Goal: Task Accomplishment & Management: Manage account settings

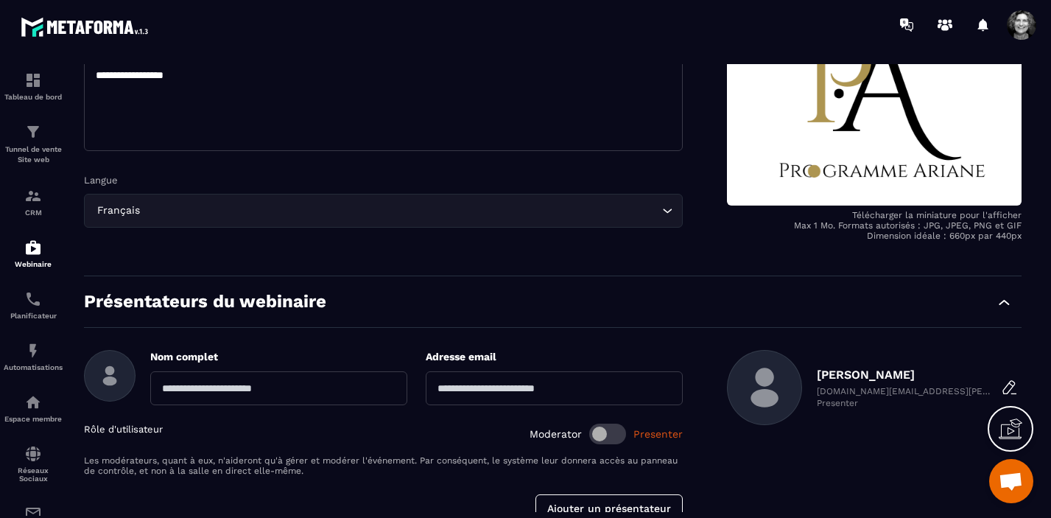
scroll to position [322, 0]
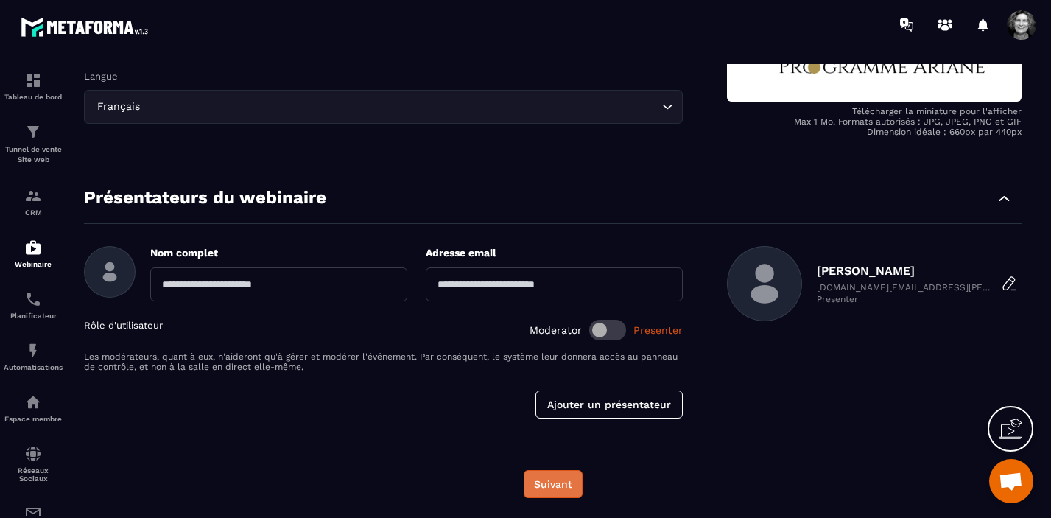
click at [559, 479] on button "Suivant" at bounding box center [553, 484] width 59 height 28
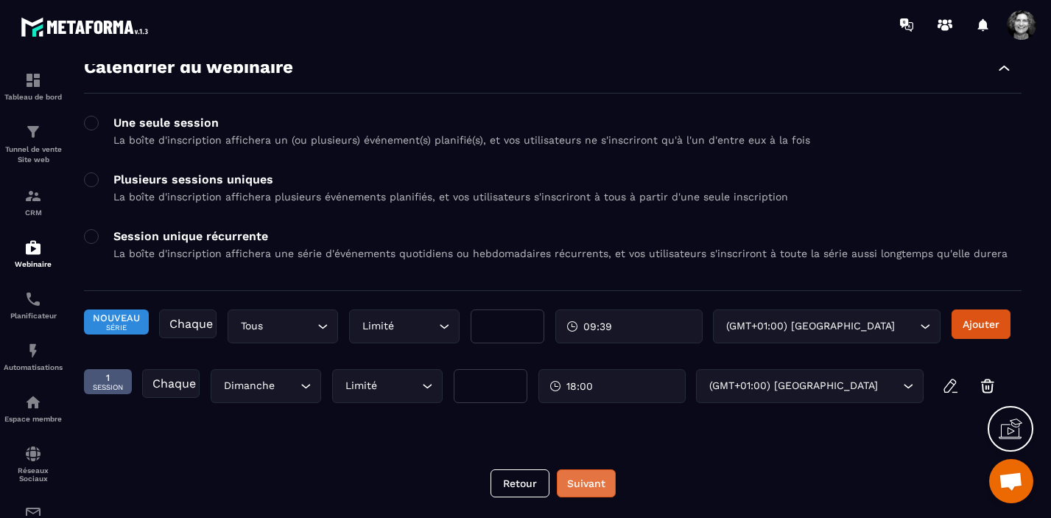
scroll to position [66, 0]
click at [588, 479] on button "Suivant" at bounding box center [586, 483] width 59 height 28
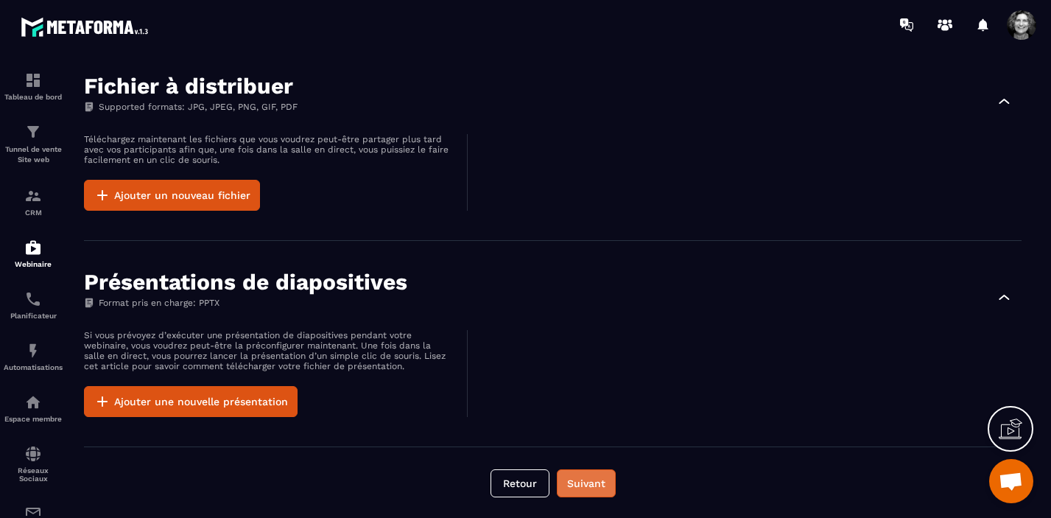
click at [588, 480] on button "Suivant" at bounding box center [586, 483] width 59 height 28
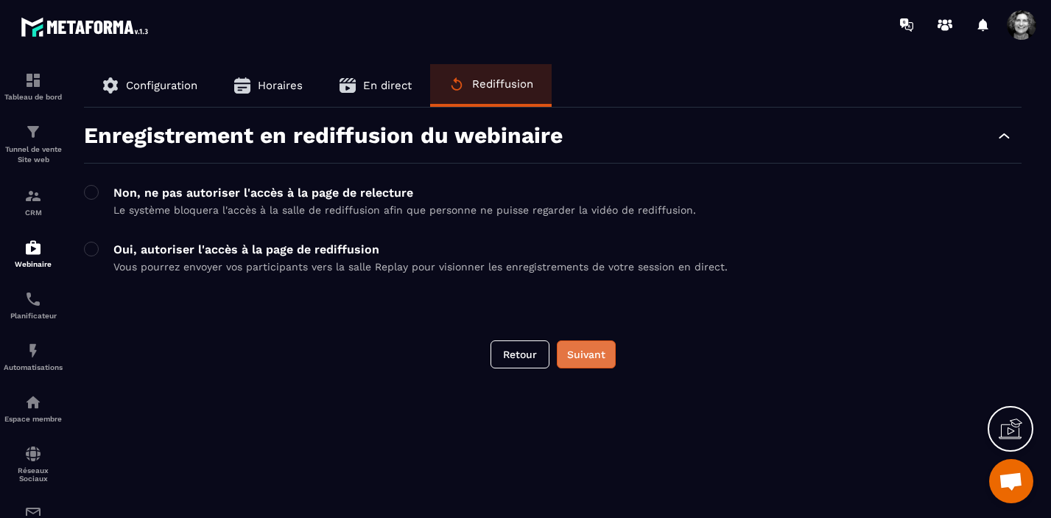
click at [594, 353] on button "Suivant" at bounding box center [586, 354] width 59 height 28
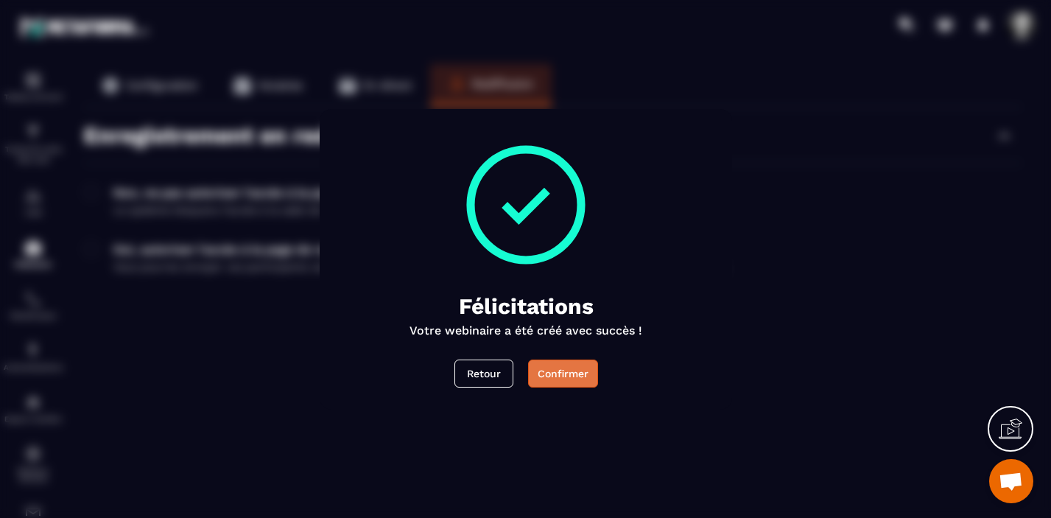
click at [564, 368] on button "Confirmer" at bounding box center [562, 373] width 70 height 28
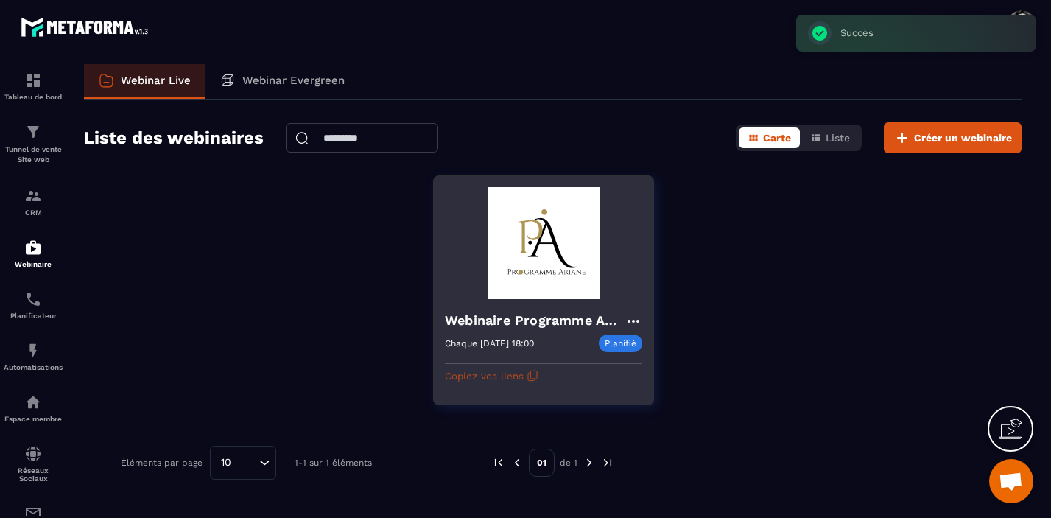
click at [496, 375] on button "Copiez vos liens" at bounding box center [492, 376] width 94 height 24
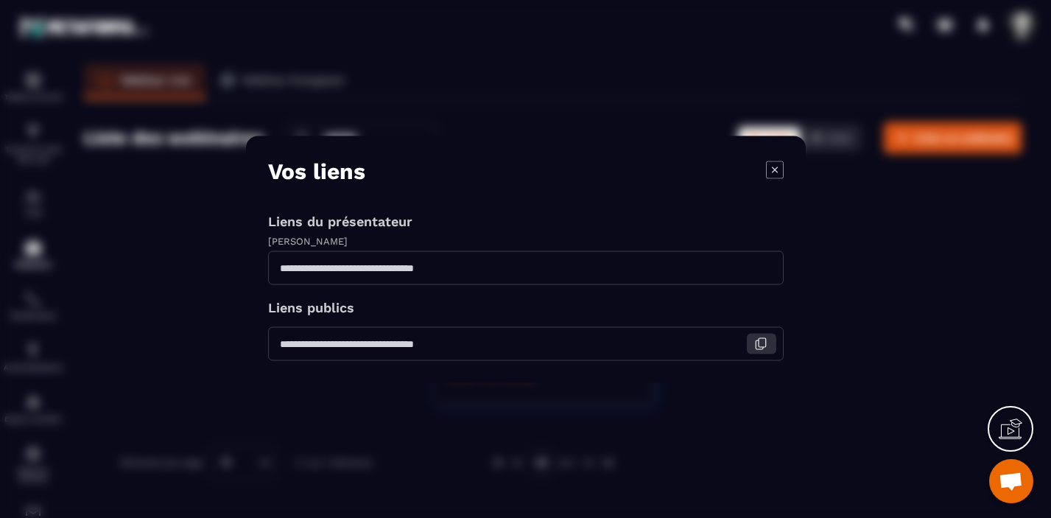
click at [761, 345] on icon "Modal window" at bounding box center [760, 343] width 13 height 13
click at [770, 168] on icon "Modal window" at bounding box center [775, 170] width 18 height 18
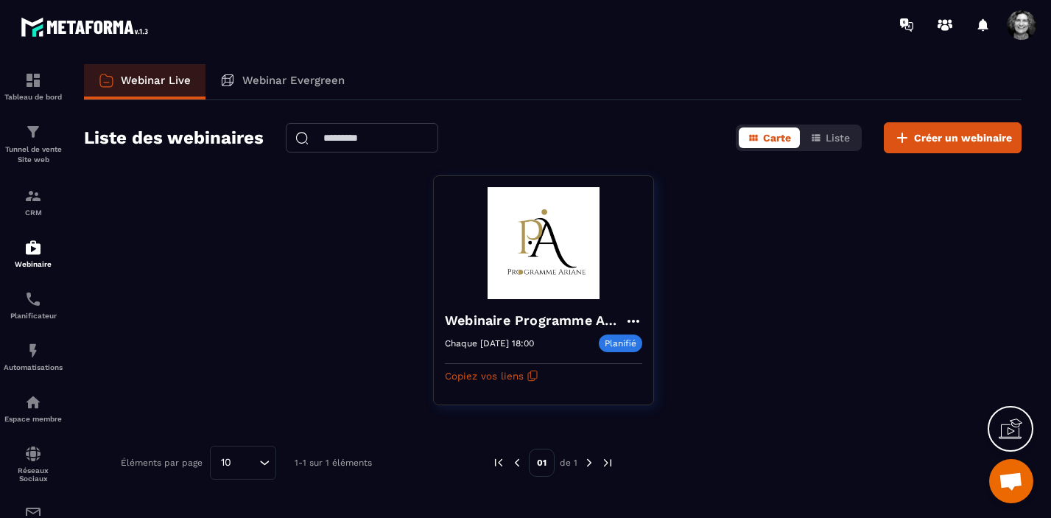
click at [1024, 24] on span at bounding box center [1021, 24] width 29 height 29
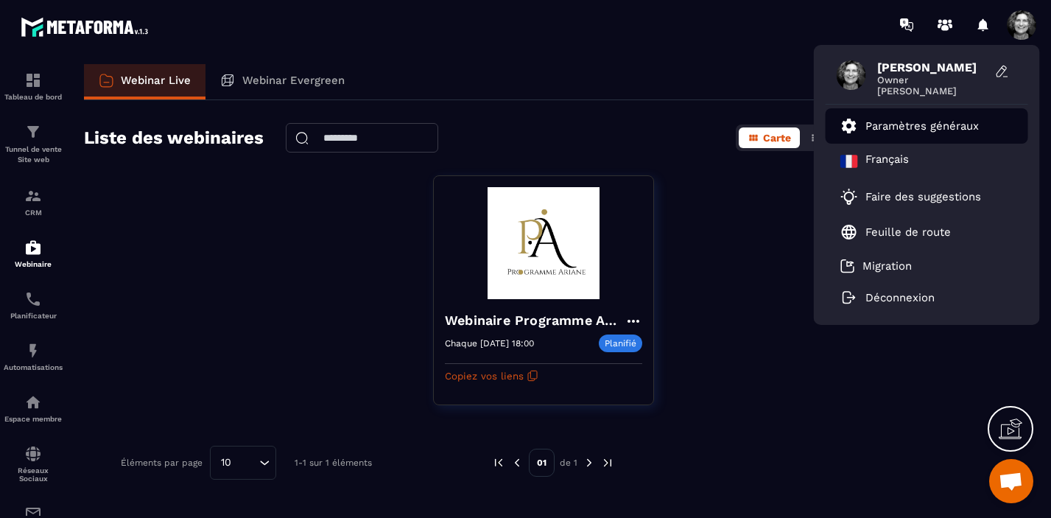
click at [935, 125] on p "Paramètres généraux" at bounding box center [921, 125] width 113 height 13
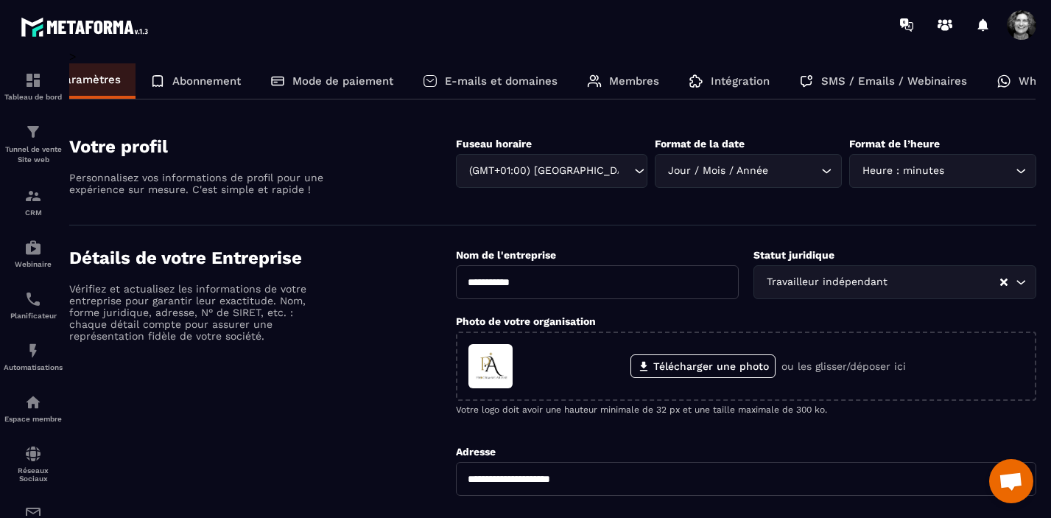
scroll to position [0, 98]
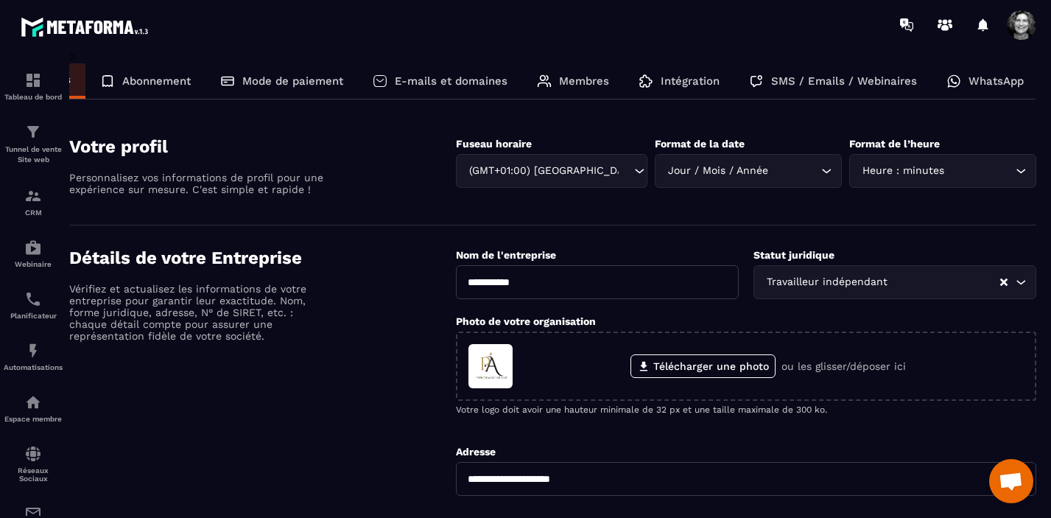
click at [996, 83] on p "WhatsApp" at bounding box center [996, 80] width 55 height 13
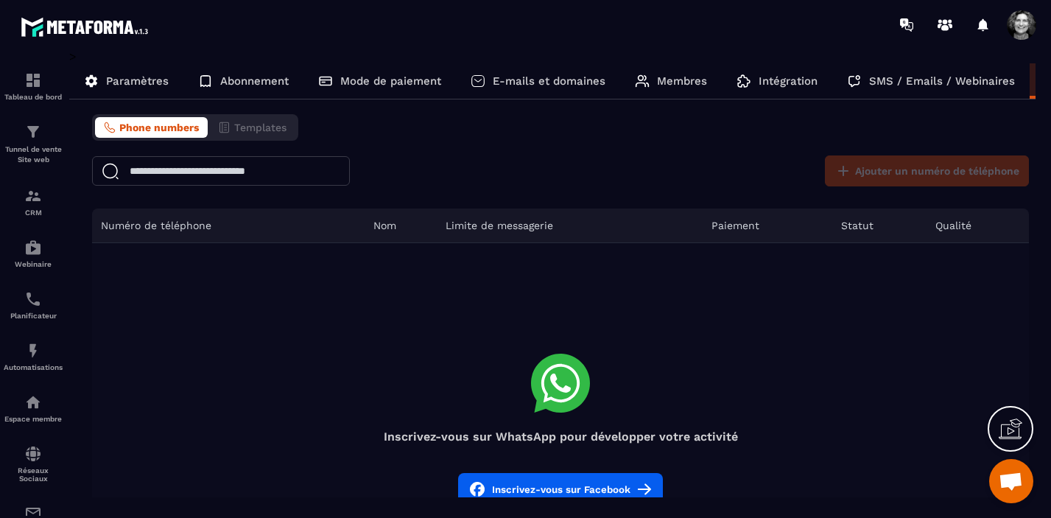
click at [157, 128] on span "Phone numbers" at bounding box center [159, 128] width 80 height 12
click at [1005, 474] on span "Ouvrir le chat" at bounding box center [1011, 482] width 24 height 21
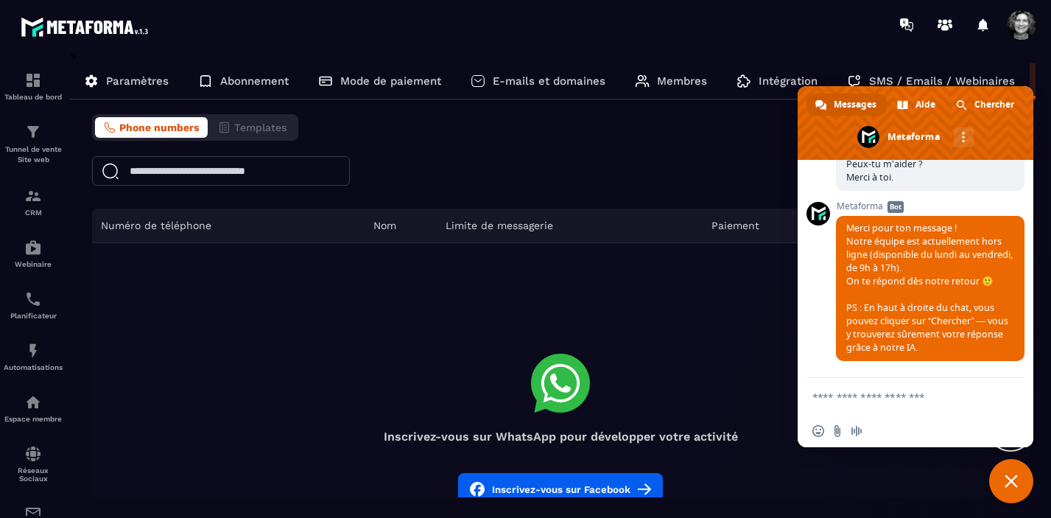
click at [1016, 485] on span "Fermer le chat" at bounding box center [1011, 480] width 13 height 13
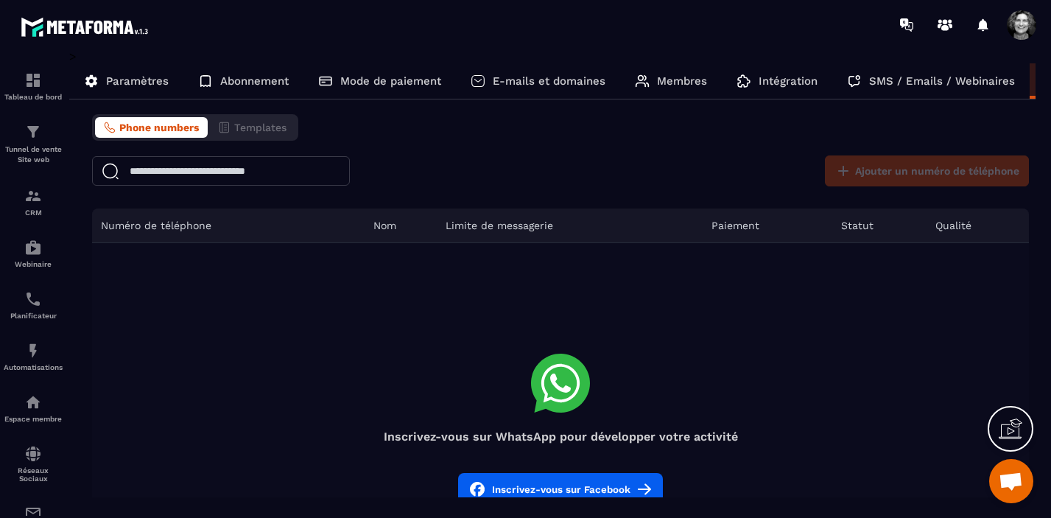
click at [1024, 421] on div at bounding box center [1011, 429] width 46 height 46
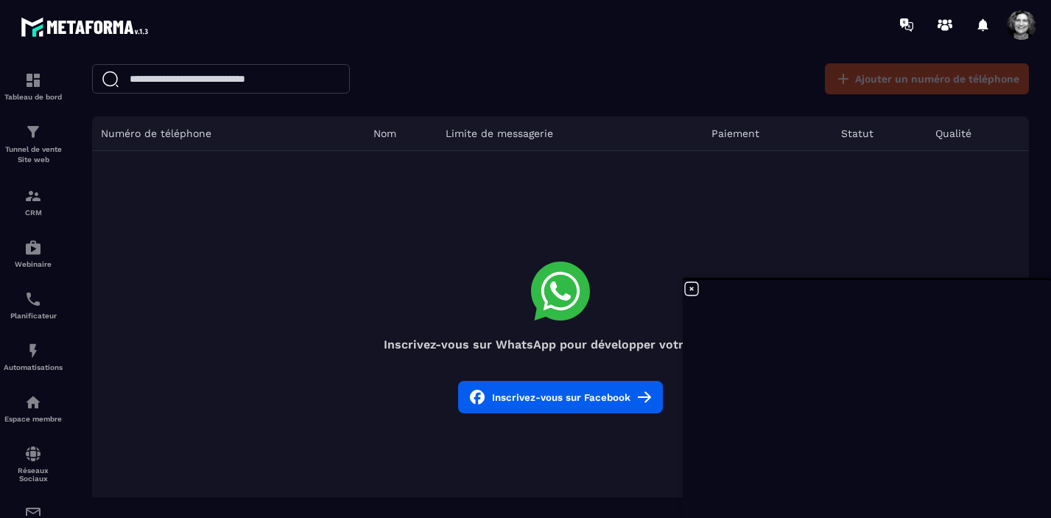
scroll to position [105, 0]
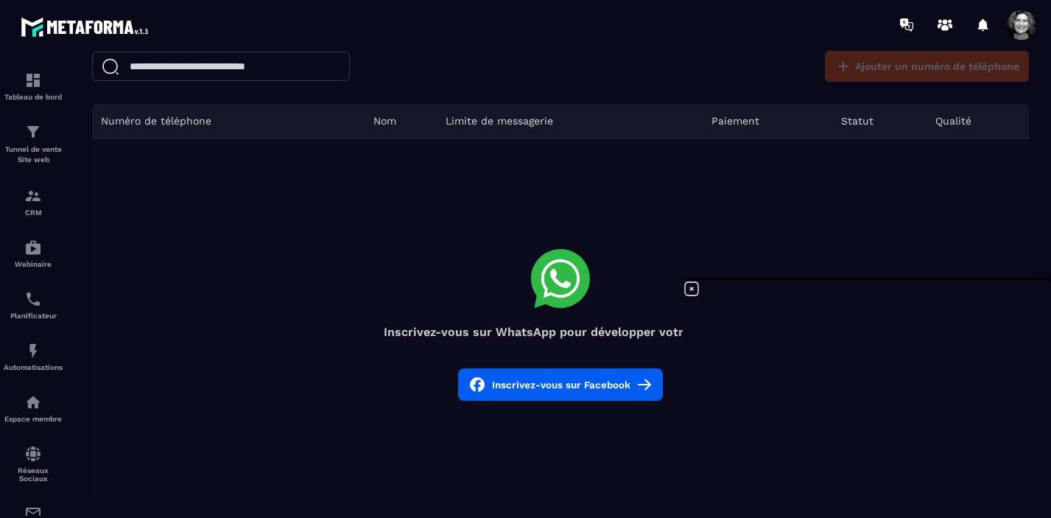
click at [689, 288] on icon at bounding box center [692, 289] width 18 height 18
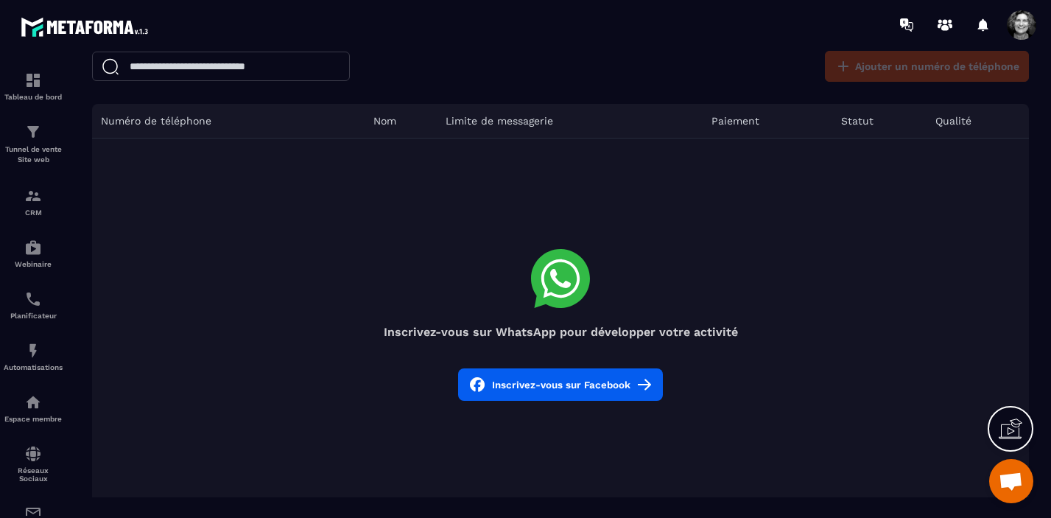
click at [600, 390] on button "Inscrivez-vous sur Facebook" at bounding box center [560, 384] width 205 height 32
click at [566, 397] on button "Inscrivez-vous sur Facebook" at bounding box center [560, 384] width 205 height 32
click at [578, 382] on button "Inscrivez-vous sur Facebook" at bounding box center [560, 384] width 205 height 32
click at [37, 137] on img at bounding box center [33, 132] width 18 height 18
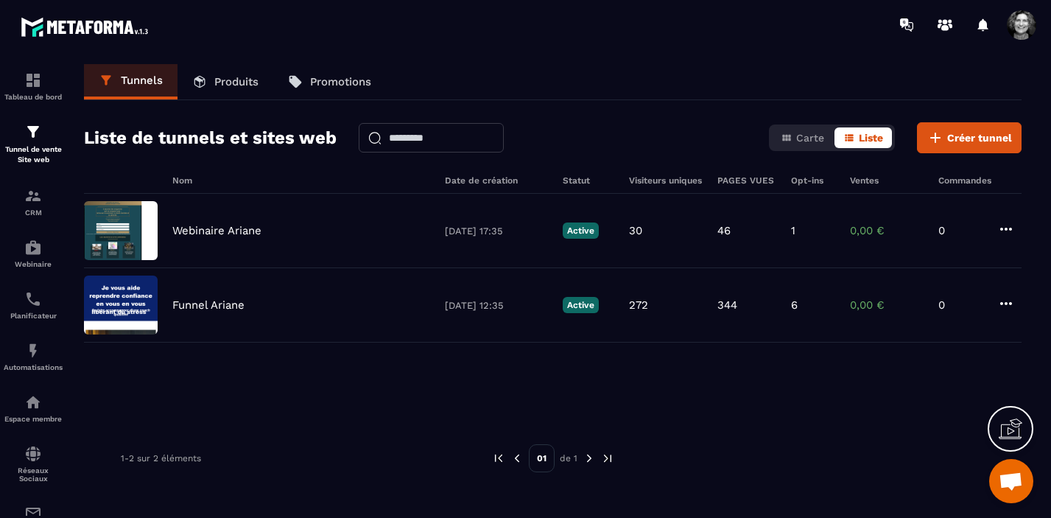
click at [1022, 24] on span at bounding box center [1021, 24] width 29 height 29
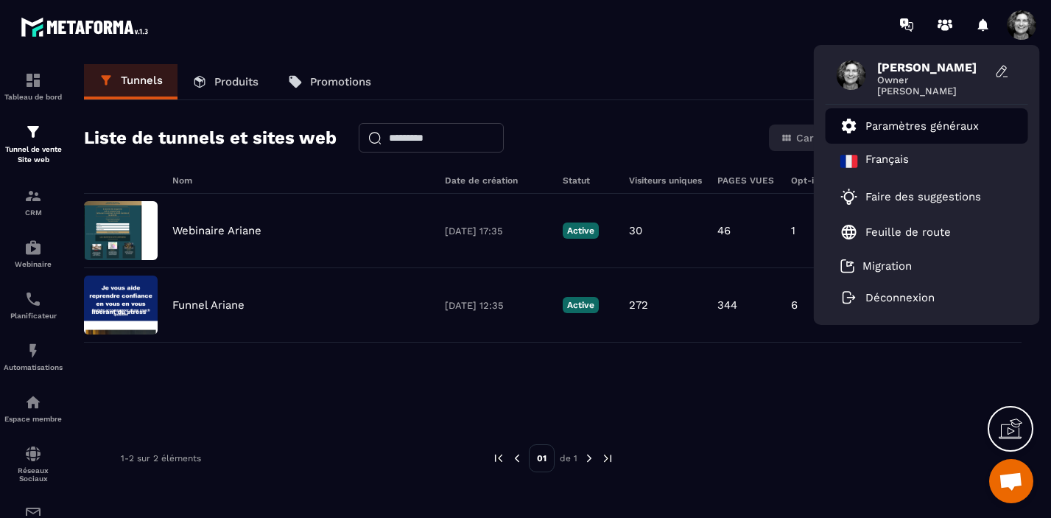
click at [941, 127] on p "Paramètres généraux" at bounding box center [921, 125] width 113 height 13
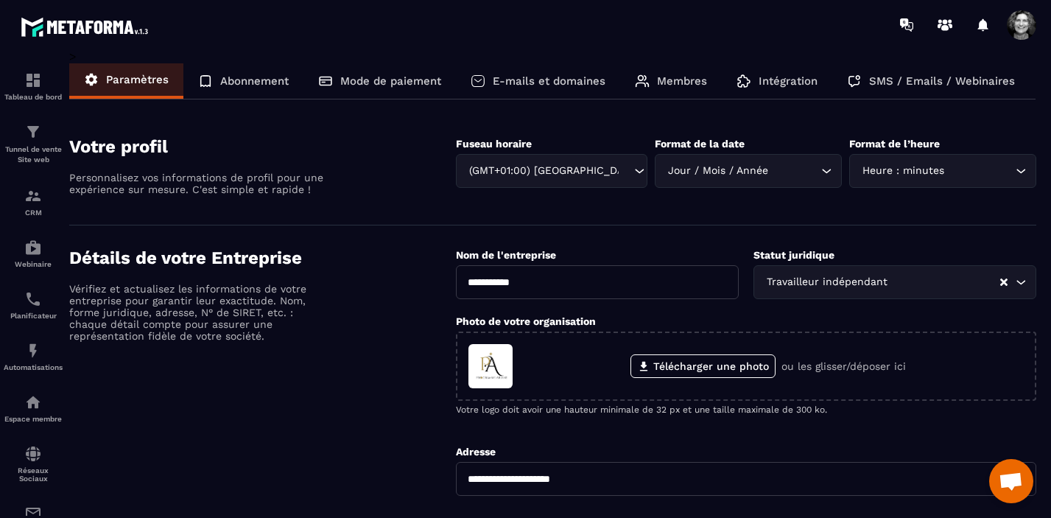
scroll to position [0, 98]
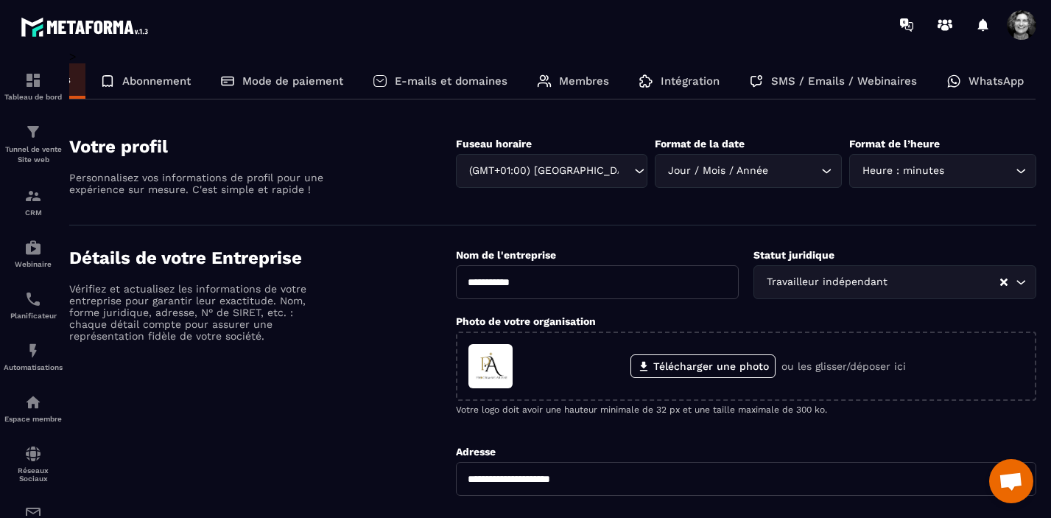
click at [977, 82] on p "WhatsApp" at bounding box center [996, 80] width 55 height 13
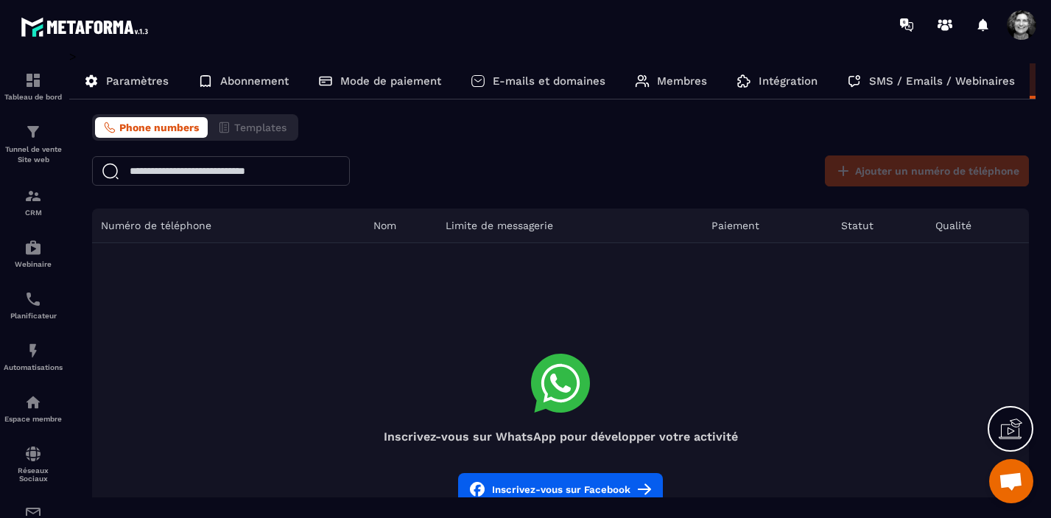
click at [560, 482] on button "Inscrivez-vous sur Facebook" at bounding box center [560, 489] width 205 height 32
click at [599, 481] on button "Inscrivez-vous sur Facebook" at bounding box center [560, 489] width 205 height 32
click at [541, 486] on button "Inscrivez-vous sur Facebook" at bounding box center [560, 489] width 205 height 32
click at [573, 479] on button "Inscrivez-vous sur Facebook" at bounding box center [560, 489] width 205 height 32
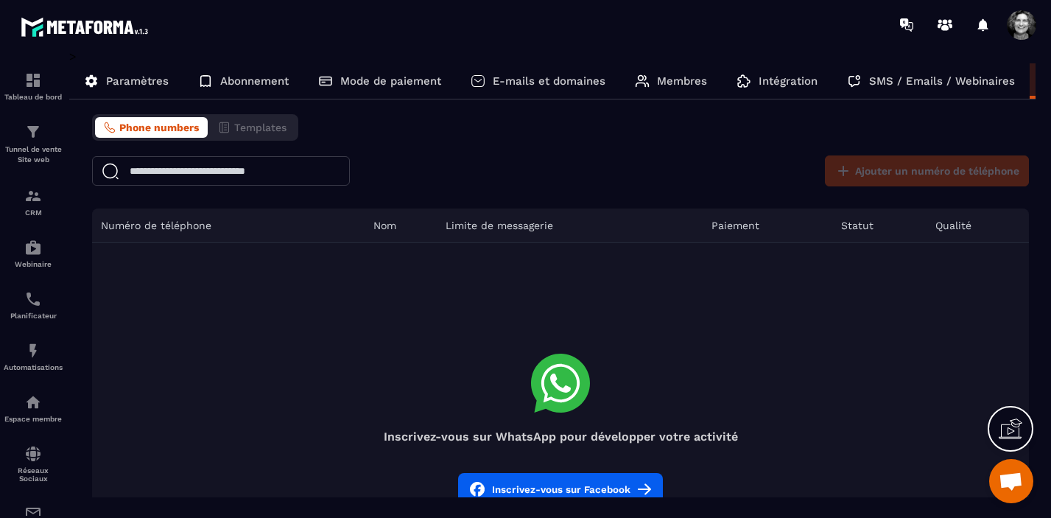
click at [558, 485] on button "Inscrivez-vous sur Facebook" at bounding box center [560, 489] width 205 height 32
